Goal: Information Seeking & Learning: Learn about a topic

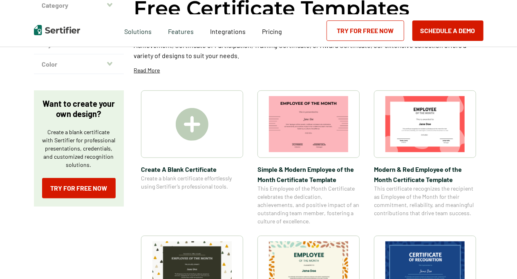
scroll to position [123, 0]
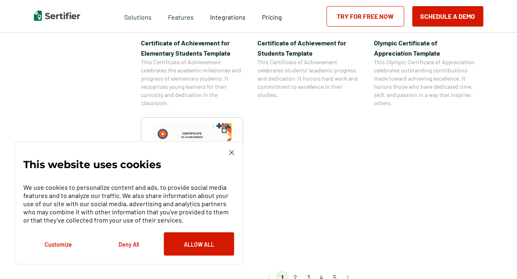
scroll to position [776, 0]
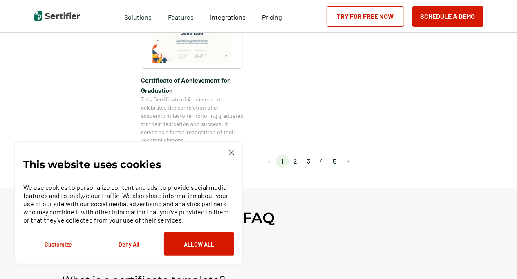
click at [230, 150] on img at bounding box center [231, 152] width 5 height 5
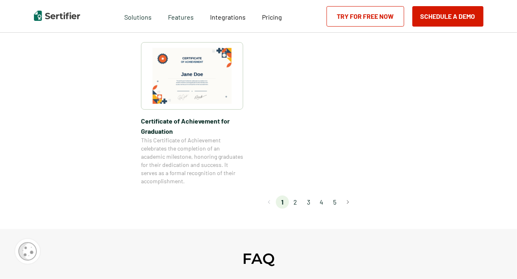
scroll to position [858, 0]
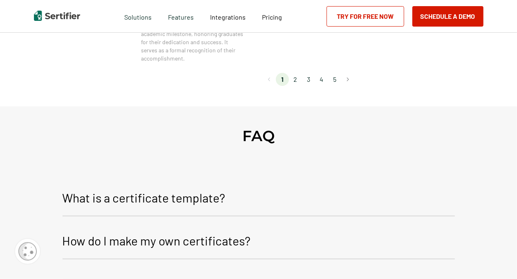
click at [296, 78] on li "2" at bounding box center [295, 79] width 13 height 13
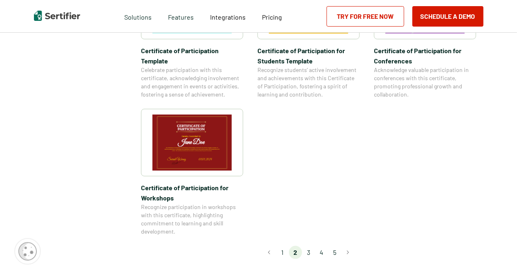
scroll to position [694, 0]
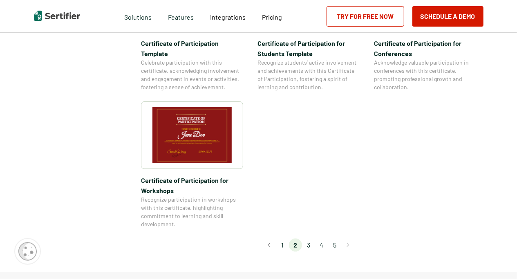
click at [309, 238] on li "3" at bounding box center [308, 244] width 13 height 13
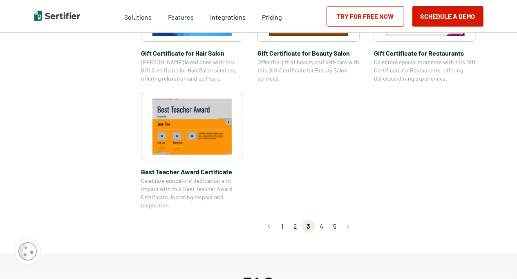
scroll to position [613, 0]
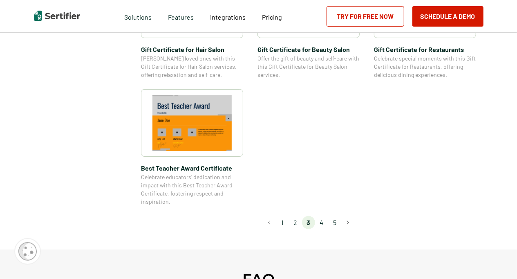
click at [322, 223] on li "4" at bounding box center [321, 222] width 13 height 13
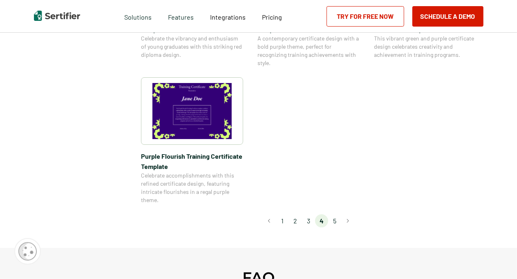
scroll to position [654, 0]
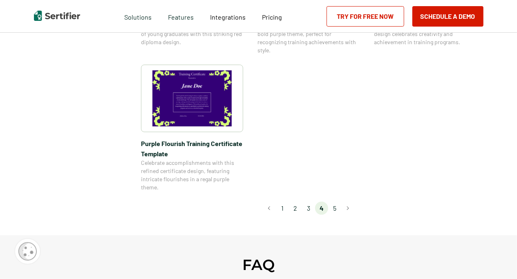
click at [337, 205] on li "5" at bounding box center [334, 207] width 13 height 13
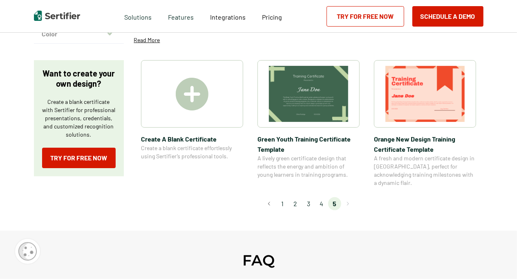
scroll to position [123, 0]
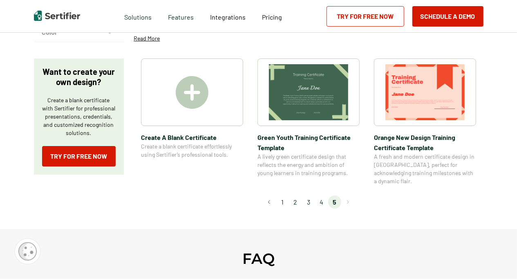
click at [323, 195] on li "4" at bounding box center [321, 201] width 13 height 13
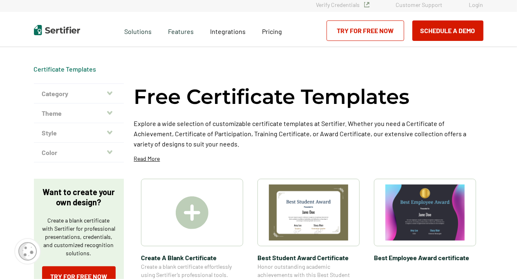
scroll to position [0, 0]
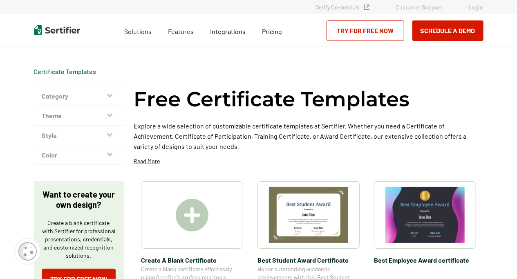
click at [108, 115] on icon "button" at bounding box center [109, 115] width 5 height 7
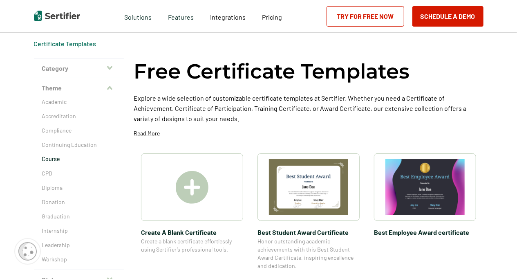
scroll to position [82, 0]
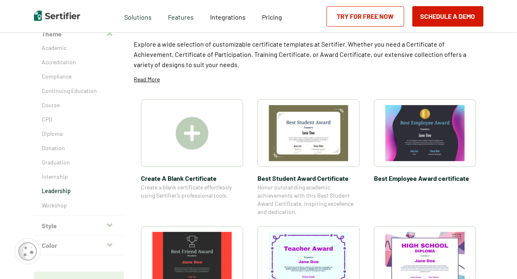
click at [67, 192] on p "Leadership" at bounding box center [79, 191] width 74 height 8
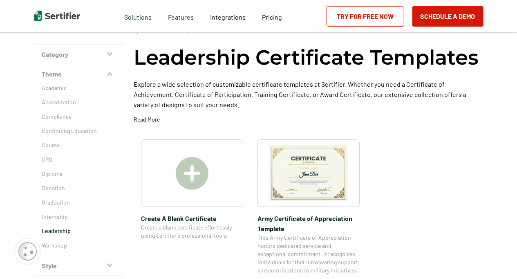
scroll to position [41, 0]
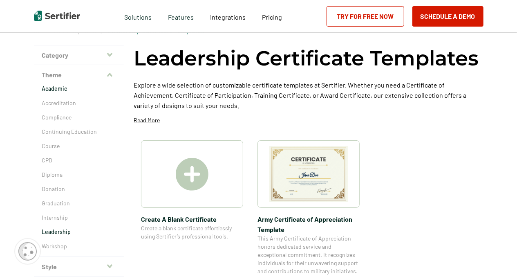
click at [65, 89] on p "Academic" at bounding box center [79, 89] width 74 height 8
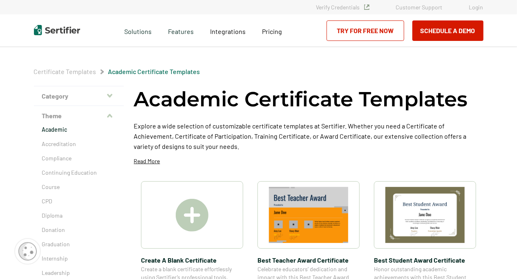
click at [109, 96] on icon "button" at bounding box center [109, 95] width 5 height 7
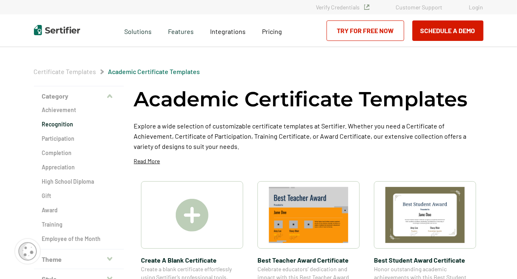
click at [63, 122] on h2 "Recognition" at bounding box center [79, 124] width 74 height 8
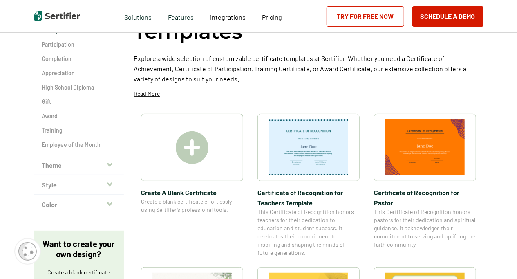
scroll to position [82, 0]
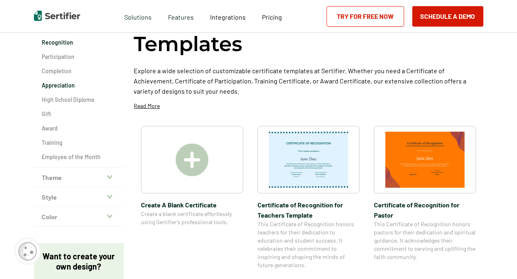
click at [66, 83] on h2 "Appreciation" at bounding box center [79, 85] width 74 height 8
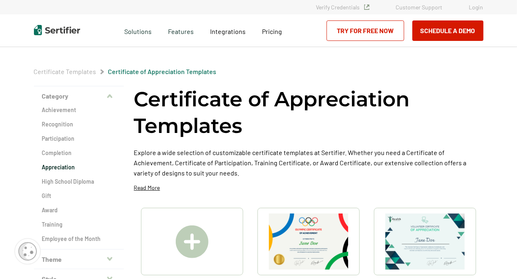
click at [100, 94] on button "Category" at bounding box center [79, 96] width 90 height 20
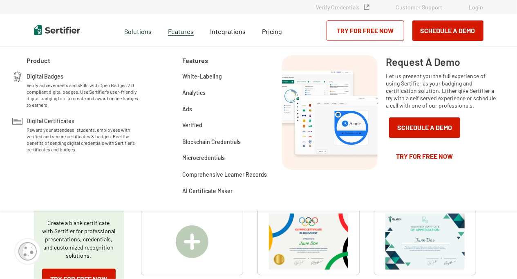
click at [173, 33] on span "Features" at bounding box center [181, 30] width 26 height 10
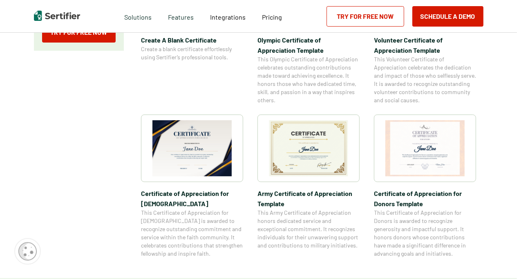
scroll to position [286, 0]
